Goal: Information Seeking & Learning: Get advice/opinions

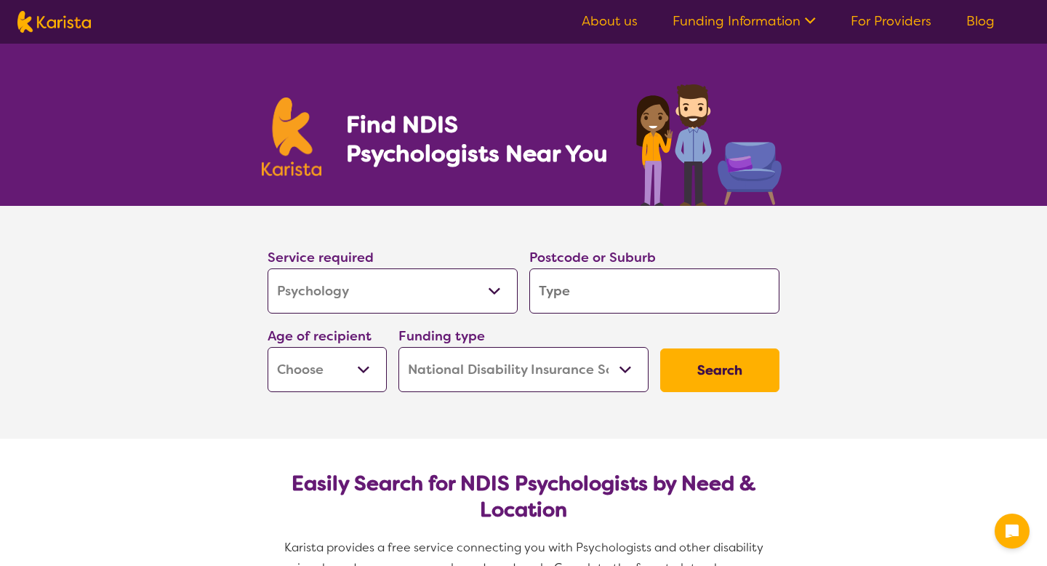
select select "Psychology"
select select "NDIS"
select select "Psychology"
select select "NDIS"
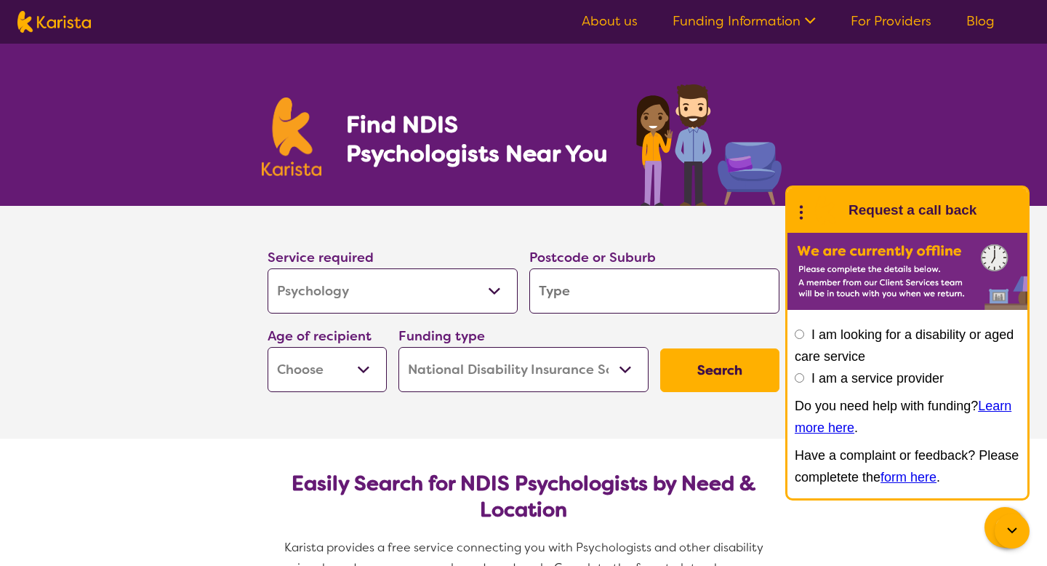
click at [608, 294] on input "search" at bounding box center [654, 290] width 250 height 45
type input "3931"
click at [366, 366] on select "Early Childhood - 0 to 9 Child - 10 to 11 Adolescent - 12 to 17 Adult - 18 to 6…" at bounding box center [327, 369] width 119 height 45
select select "AS"
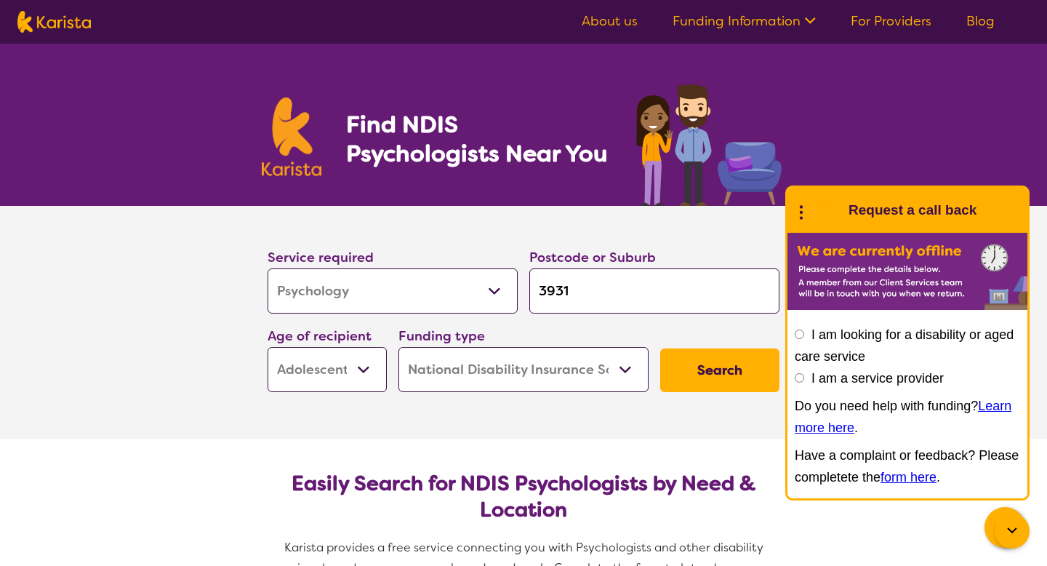
click at [268, 347] on select "Early Childhood - 0 to 9 Child - 10 to 11 Adolescent - 12 to 17 Adult - 18 to 6…" at bounding box center [327, 369] width 119 height 45
select select "AS"
click at [722, 365] on button "Search" at bounding box center [719, 370] width 119 height 44
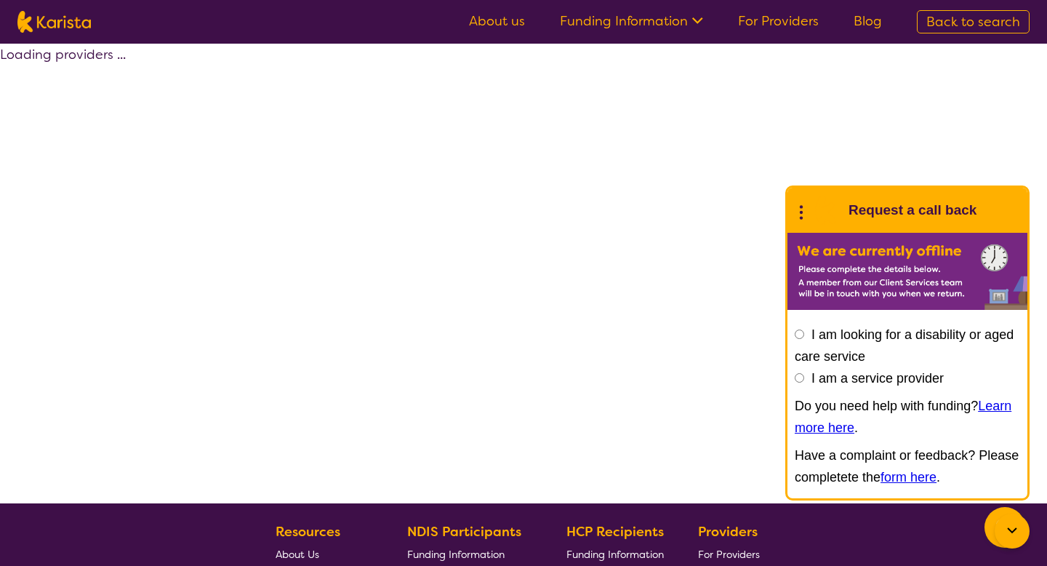
select select "by_score"
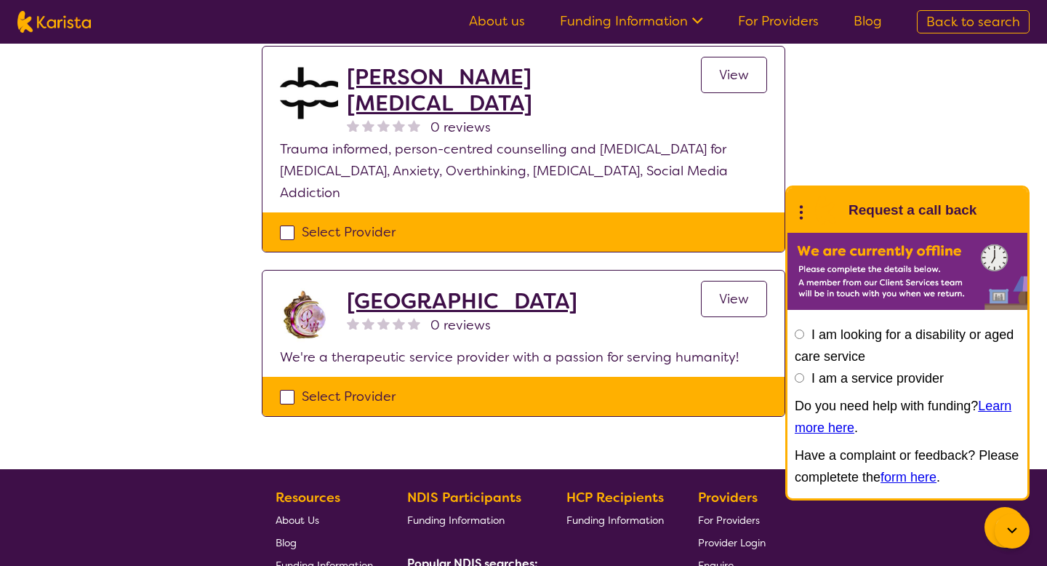
scroll to position [778, 0]
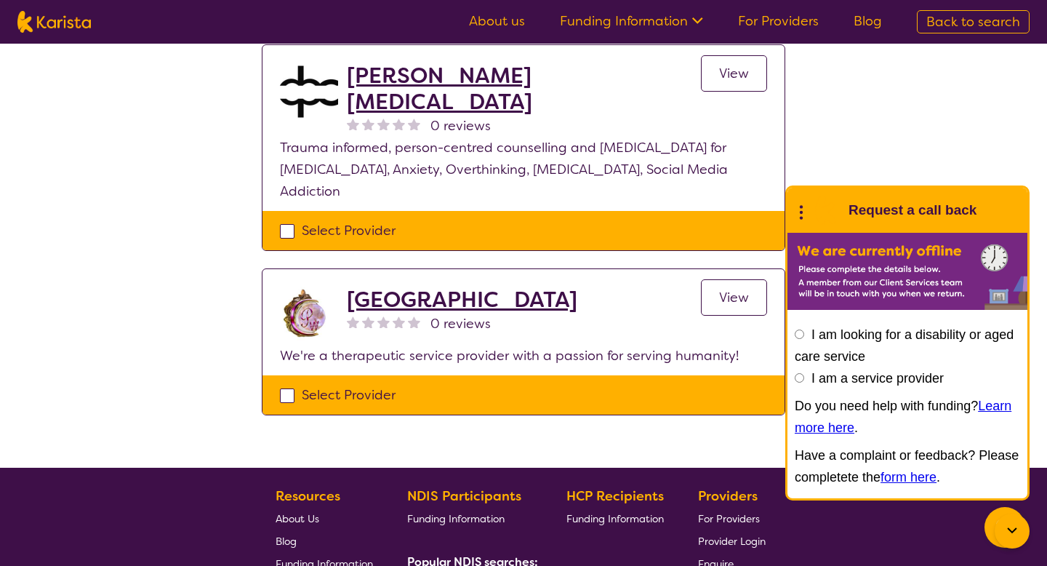
click at [697, 23] on icon at bounding box center [695, 19] width 15 height 15
